Goal: Task Accomplishment & Management: Use online tool/utility

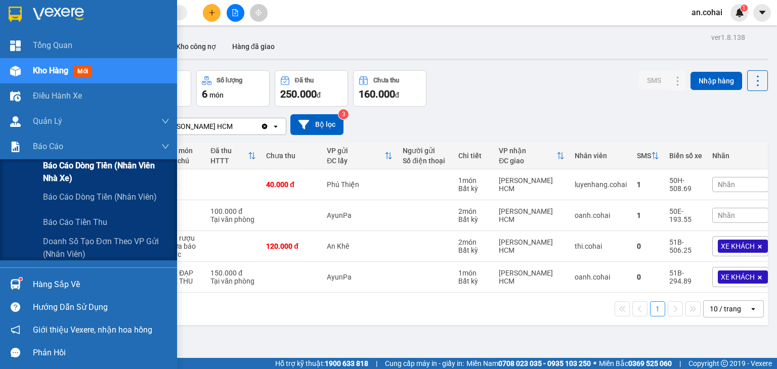
click at [57, 168] on span "Báo cáo dòng tiền (Nhân viên Nhà xe)" at bounding box center [106, 171] width 126 height 25
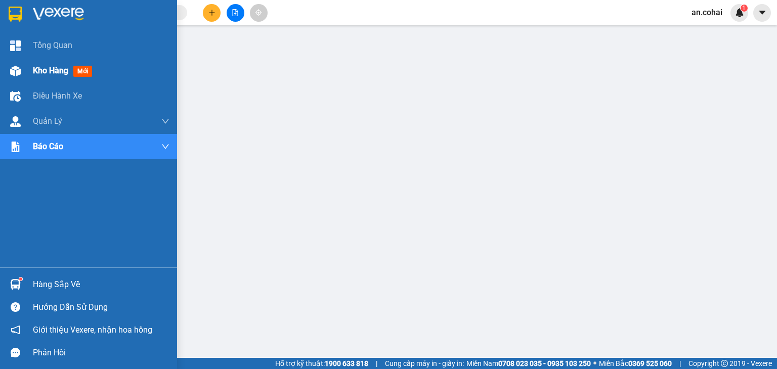
click at [18, 76] on div at bounding box center [16, 71] width 18 height 18
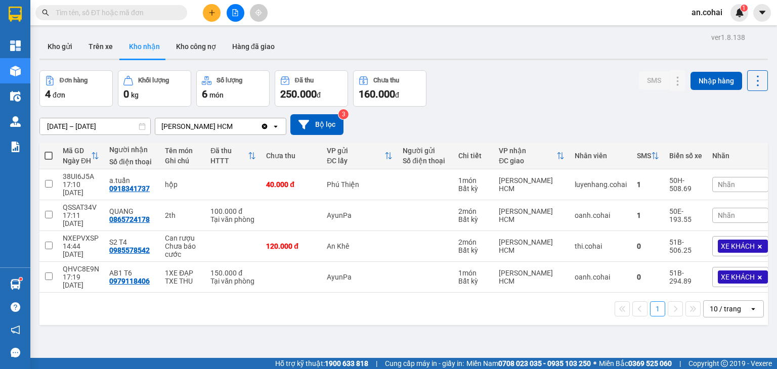
click at [159, 14] on input "text" at bounding box center [115, 12] width 119 height 11
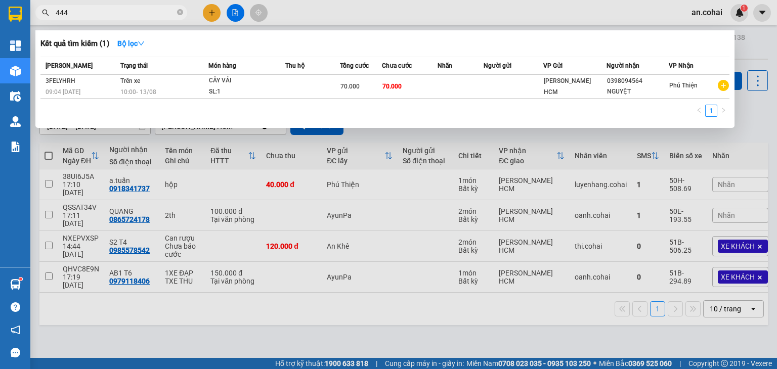
type input "4445"
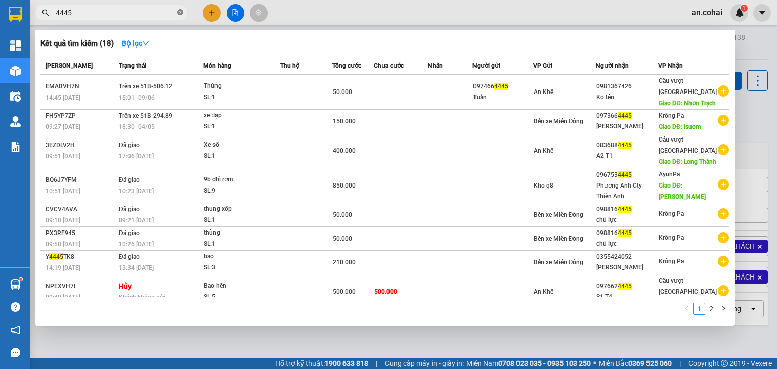
click at [180, 13] on icon "close-circle" at bounding box center [180, 12] width 6 height 6
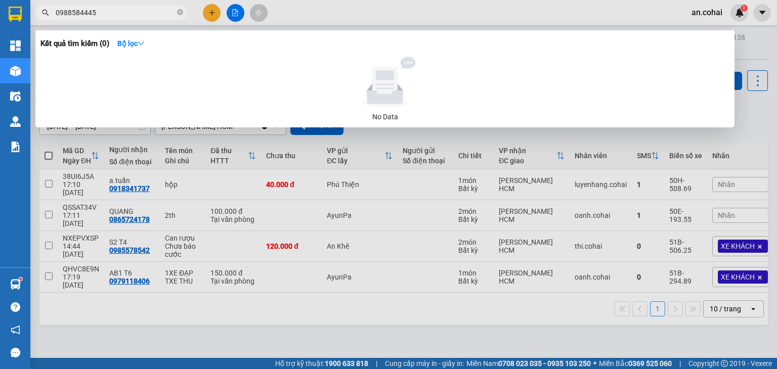
type input "0988584445"
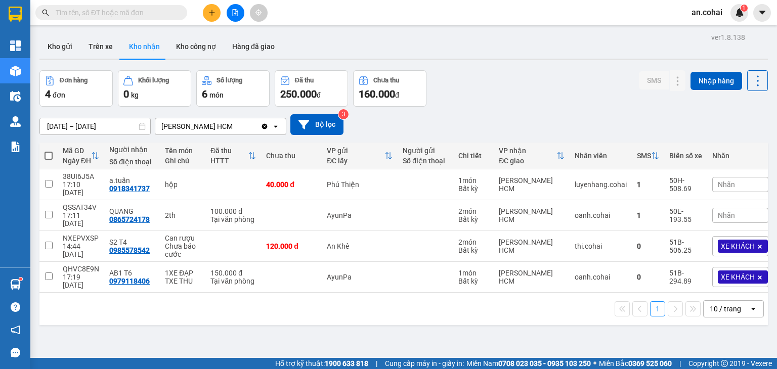
click at [167, 11] on input "text" at bounding box center [115, 12] width 119 height 11
click at [69, 47] on button "Kho gửi" at bounding box center [59, 46] width 41 height 24
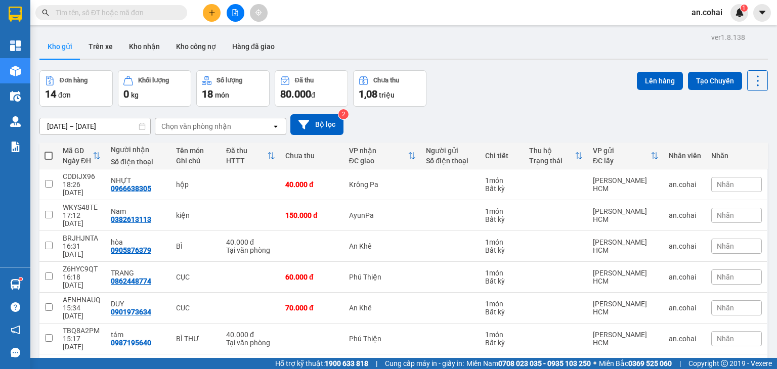
click at [164, 18] on span at bounding box center [111, 12] width 152 height 15
click at [162, 12] on input "text" at bounding box center [115, 12] width 119 height 11
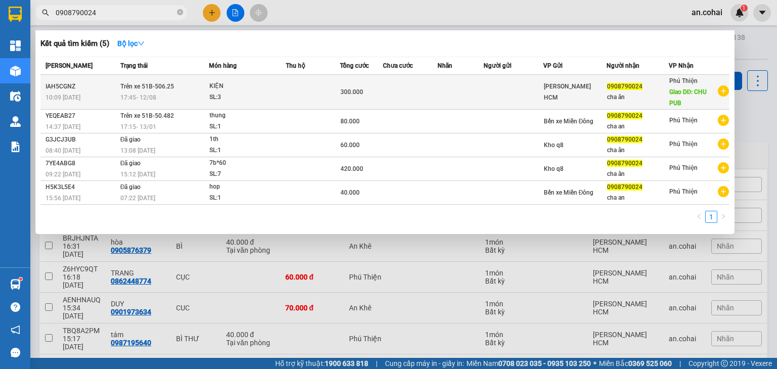
type input "0908790024"
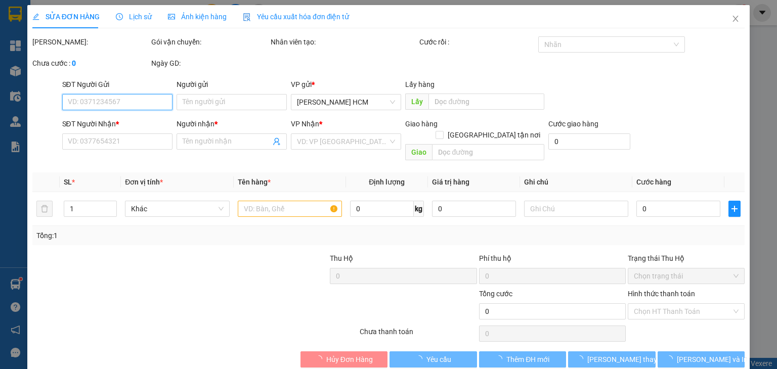
type input "0908790024"
type input "cha ân"
type input "CHU PUB"
type input "300.000"
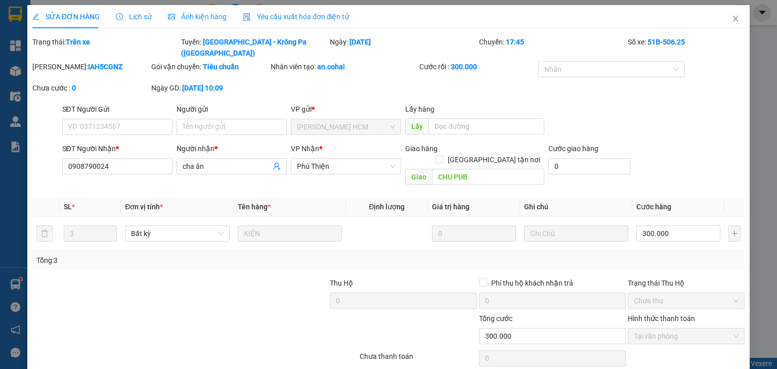
click at [138, 25] on div "Lịch sử" at bounding box center [134, 16] width 36 height 23
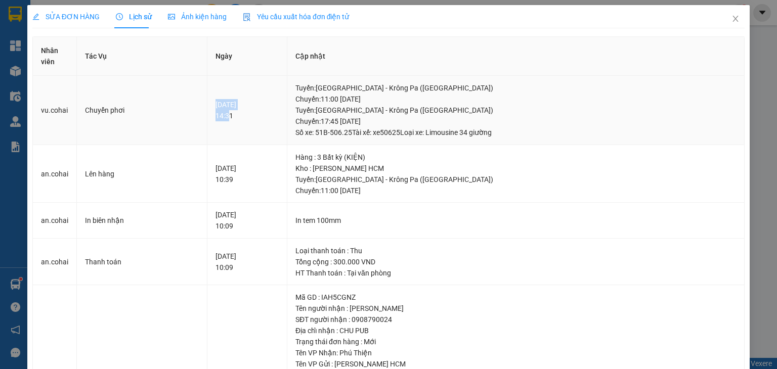
drag, startPoint x: 203, startPoint y: 96, endPoint x: 219, endPoint y: 114, distance: 23.7
click at [219, 114] on td "[DATE] 14:31" at bounding box center [247, 110] width 80 height 69
click at [219, 114] on div "[DATE] 14:31" at bounding box center [247, 110] width 63 height 22
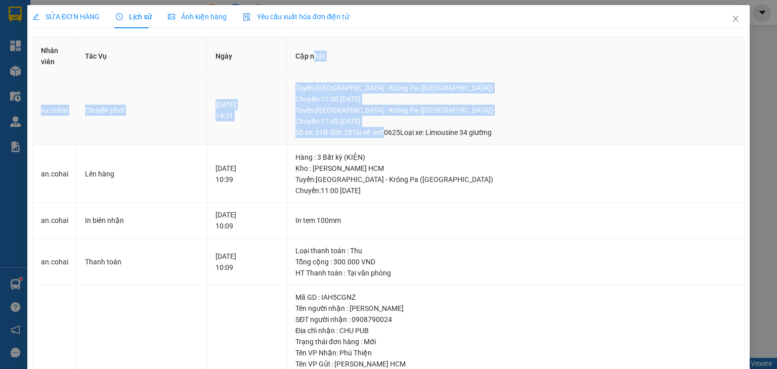
drag, startPoint x: 336, startPoint y: 72, endPoint x: 401, endPoint y: 144, distance: 96.7
click at [401, 144] on table "Nhân viên Tác Vụ Ngày Cập nhật vu.cohai Chuyển phơi [DATE] 14:31 Tuyến : [GEOGR…" at bounding box center [389, 262] width 712 height 452
click at [401, 144] on td "Tuyến : [GEOGRAPHIC_DATA] - [GEOGRAPHIC_DATA] ([GEOGRAPHIC_DATA]) [GEOGRAPHIC_D…" at bounding box center [515, 110] width 457 height 69
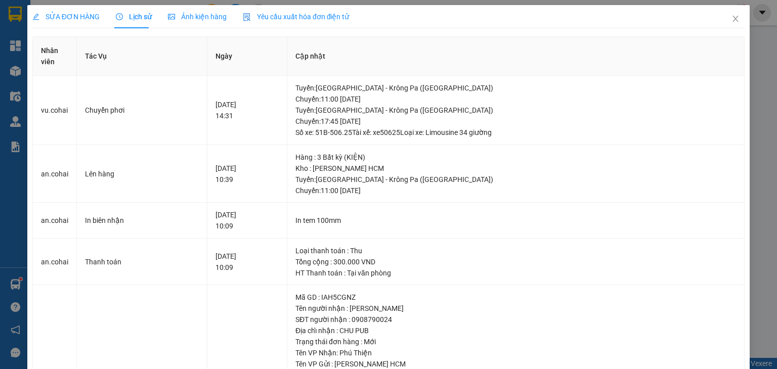
click at [83, 23] on div "SỬA ĐƠN HÀNG" at bounding box center [65, 16] width 67 height 23
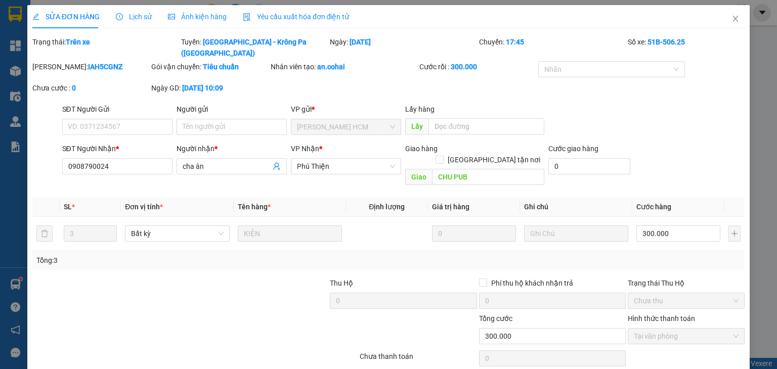
click at [148, 17] on span "Lịch sử" at bounding box center [134, 17] width 36 height 8
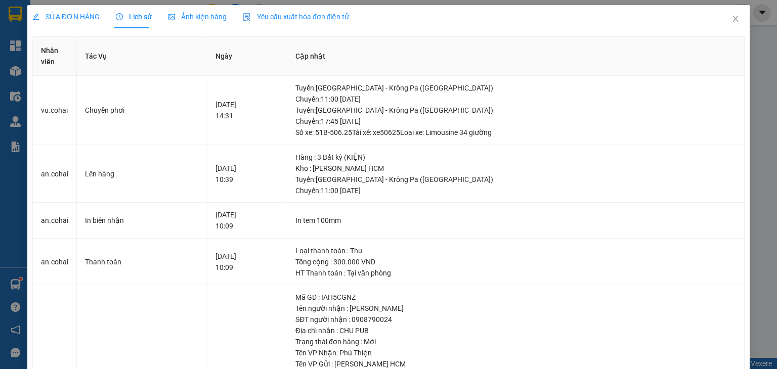
click at [103, 18] on div "SỬA ĐƠN HÀNG Lịch sử Ảnh kiện hàng Yêu cầu xuất hóa đơn điện tử" at bounding box center [190, 16] width 317 height 23
click at [81, 20] on span "SỬA ĐƠN HÀNG" at bounding box center [65, 17] width 67 height 8
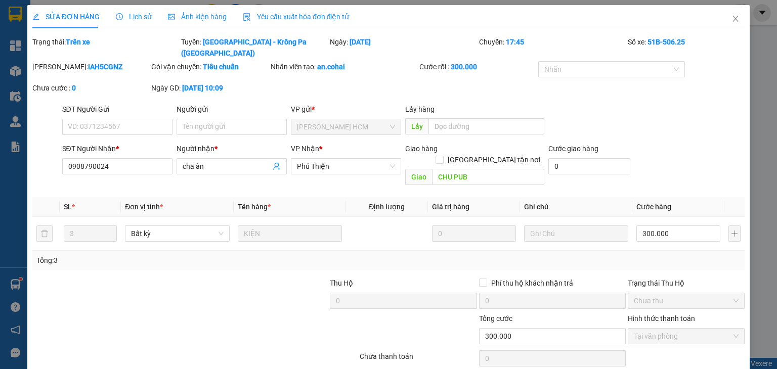
click at [138, 14] on span "Lịch sử" at bounding box center [134, 17] width 36 height 8
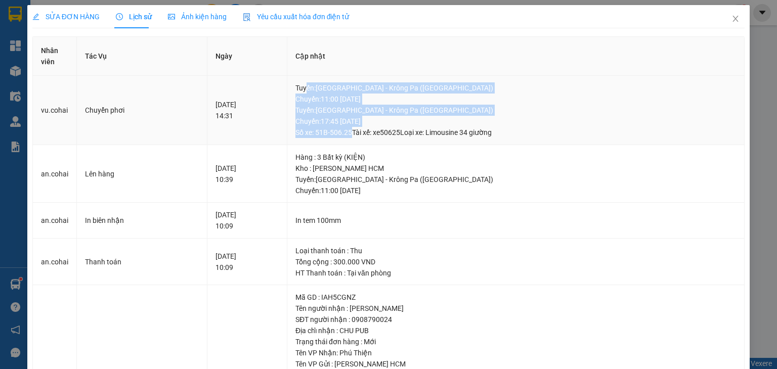
drag, startPoint x: 324, startPoint y: 82, endPoint x: 367, endPoint y: 142, distance: 73.6
click at [367, 142] on td "Tuyến : [GEOGRAPHIC_DATA] - [GEOGRAPHIC_DATA] ([GEOGRAPHIC_DATA]) [GEOGRAPHIC_D…" at bounding box center [515, 110] width 457 height 69
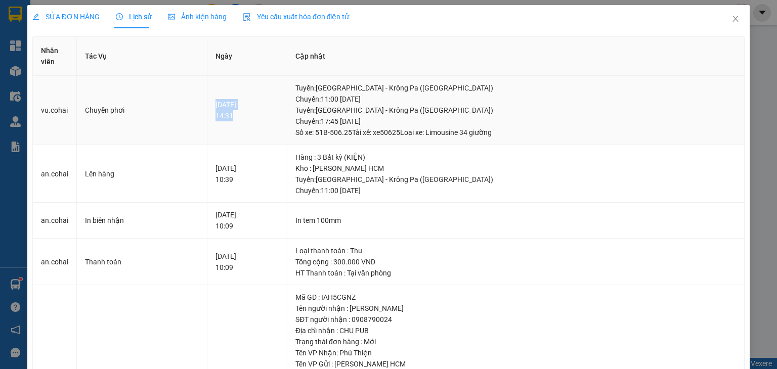
drag, startPoint x: 208, startPoint y: 92, endPoint x: 224, endPoint y: 130, distance: 40.9
click at [224, 130] on td "[DATE] 14:31" at bounding box center [247, 110] width 80 height 69
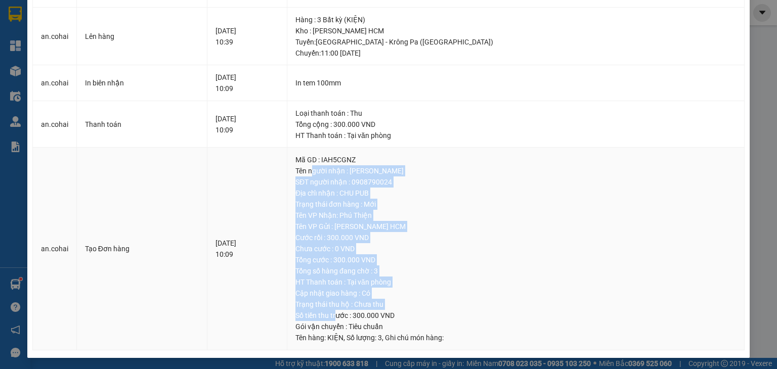
drag, startPoint x: 330, startPoint y: 175, endPoint x: 356, endPoint y: 311, distance: 138.4
click at [356, 311] on td "Mã GD : IAH5CGNZ Tên người nhận : cha ân SĐT người nhận : 0908790024 Địa chỉ nh…" at bounding box center [515, 249] width 457 height 203
click at [356, 311] on div "Số tiền thu trước : 300.000 VND" at bounding box center [515, 315] width 441 height 11
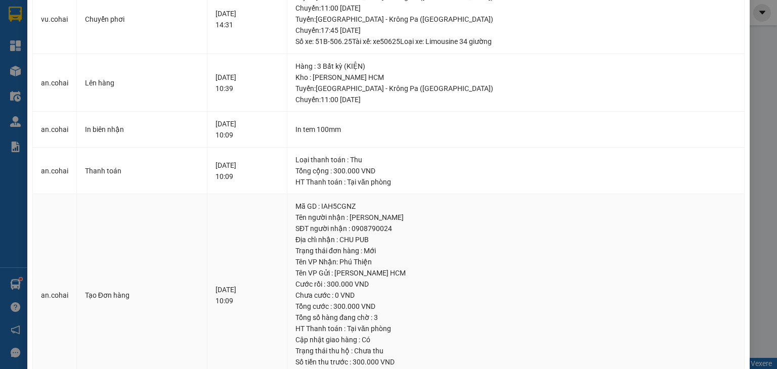
scroll to position [36, 0]
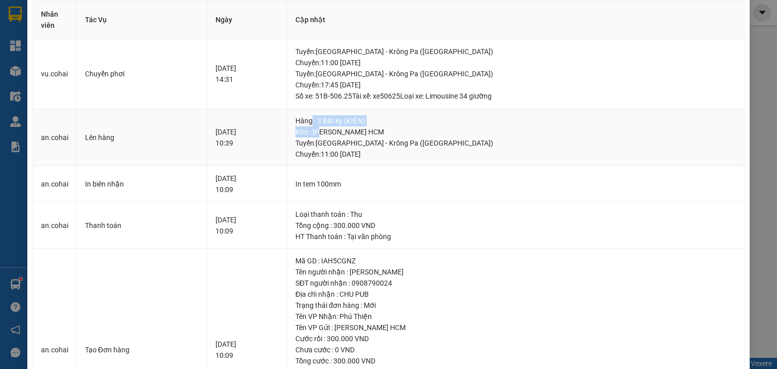
drag, startPoint x: 330, startPoint y: 114, endPoint x: 338, endPoint y: 131, distance: 19.0
click at [338, 131] on div "Hàng : 3 Bất kỳ (KIỆN) Kho : [PERSON_NAME] HCM Tuyến : [GEOGRAPHIC_DATA] - [GEO…" at bounding box center [515, 137] width 441 height 45
click at [338, 131] on div "Kho : [PERSON_NAME] HCM" at bounding box center [515, 131] width 441 height 11
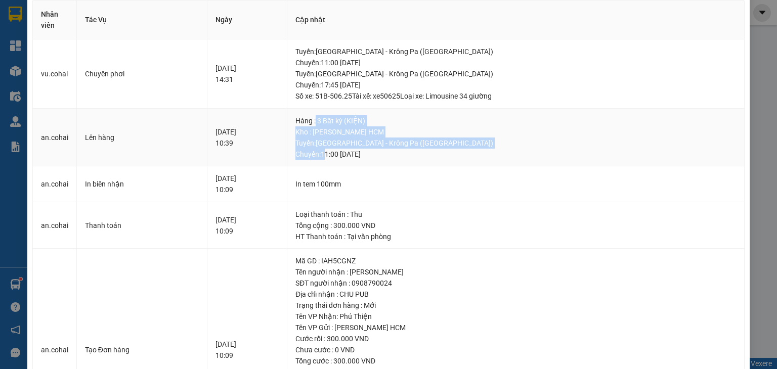
drag, startPoint x: 334, startPoint y: 122, endPoint x: 342, endPoint y: 150, distance: 28.5
click at [342, 150] on div "Hàng : 3 Bất kỳ (KIỆN) Kho : [PERSON_NAME] HCM Tuyến : [GEOGRAPHIC_DATA] - [GEO…" at bounding box center [515, 137] width 441 height 45
click at [342, 150] on div "Tuyến : [GEOGRAPHIC_DATA] - [GEOGRAPHIC_DATA] ([GEOGRAPHIC_DATA]) [GEOGRAPHIC_D…" at bounding box center [515, 149] width 441 height 22
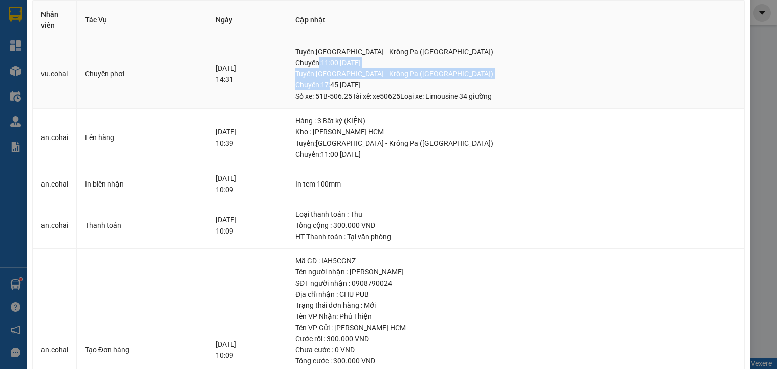
drag, startPoint x: 337, startPoint y: 59, endPoint x: 350, endPoint y: 89, distance: 32.6
click at [350, 89] on div "Tuyến : [GEOGRAPHIC_DATA] - [GEOGRAPHIC_DATA] ([GEOGRAPHIC_DATA]) [GEOGRAPHIC_D…" at bounding box center [515, 74] width 441 height 56
click at [350, 89] on div "Tuyến : [GEOGRAPHIC_DATA] - [GEOGRAPHIC_DATA] ([GEOGRAPHIC_DATA]) [GEOGRAPHIC_D…" at bounding box center [515, 84] width 441 height 33
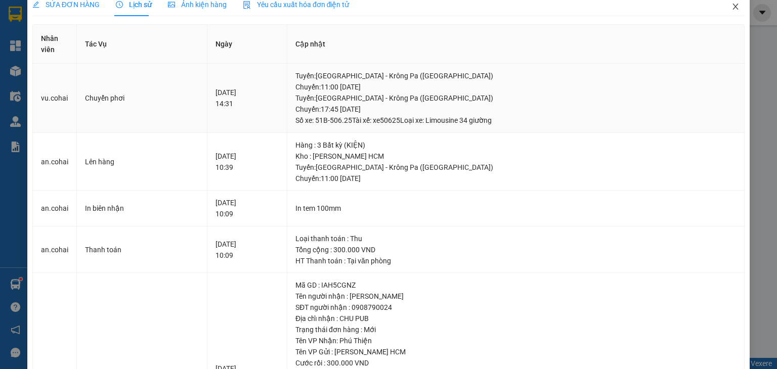
scroll to position [0, 0]
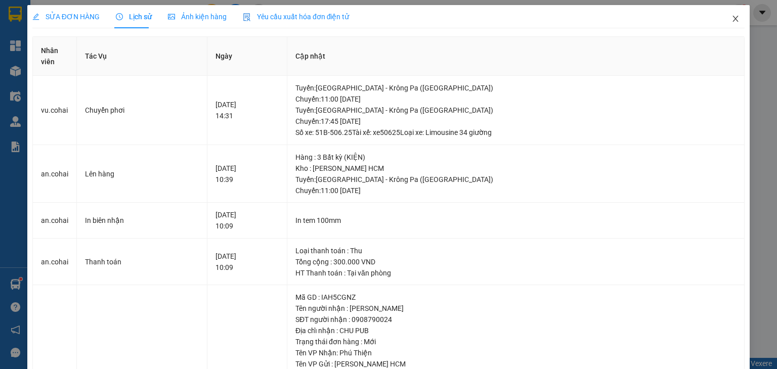
click at [722, 23] on span "Close" at bounding box center [736, 19] width 28 height 28
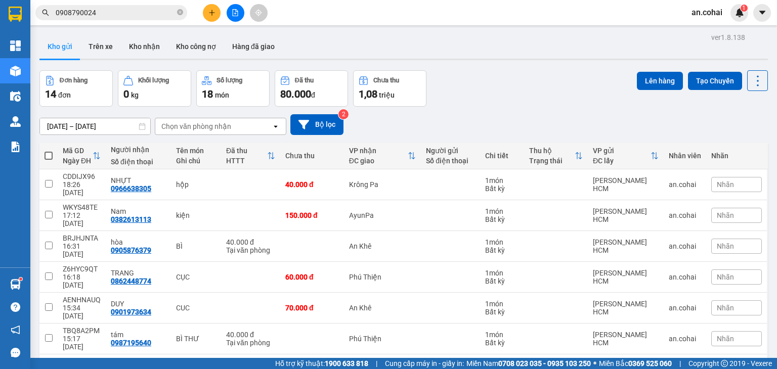
drag, startPoint x: 324, startPoint y: 33, endPoint x: 341, endPoint y: 51, distance: 25.1
click at [341, 51] on div "ver 1.8.138 Kho gửi Trên xe Kho nhận Kho công nợ Hàng đã giao Đơn hàng 14 đơn K…" at bounding box center [403, 272] width 737 height 484
click at [153, 48] on button "Kho nhận" at bounding box center [144, 46] width 47 height 24
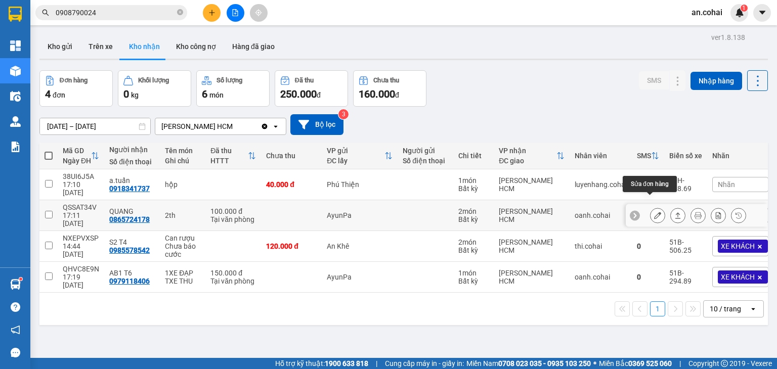
click at [671, 207] on button at bounding box center [678, 216] width 14 height 18
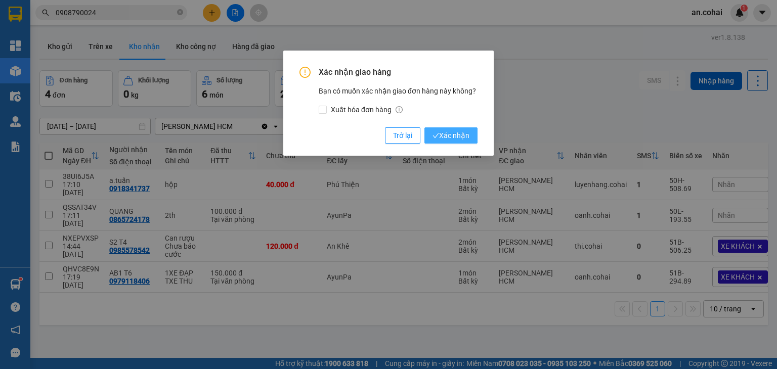
click at [455, 128] on button "Xác nhận" at bounding box center [451, 136] width 53 height 16
